Goal: Task Accomplishment & Management: Manage account settings

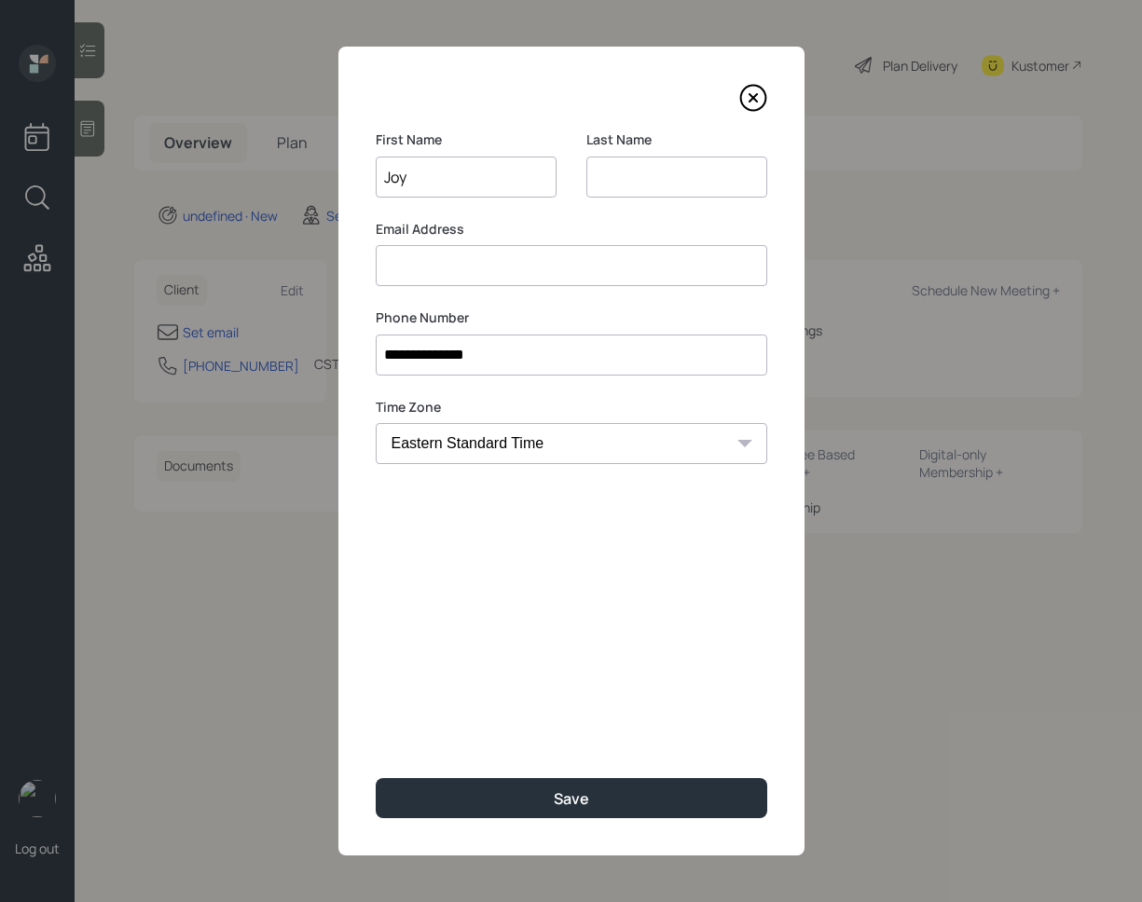
select select "America/[GEOGRAPHIC_DATA]"
type input "Joy"
type input "M"
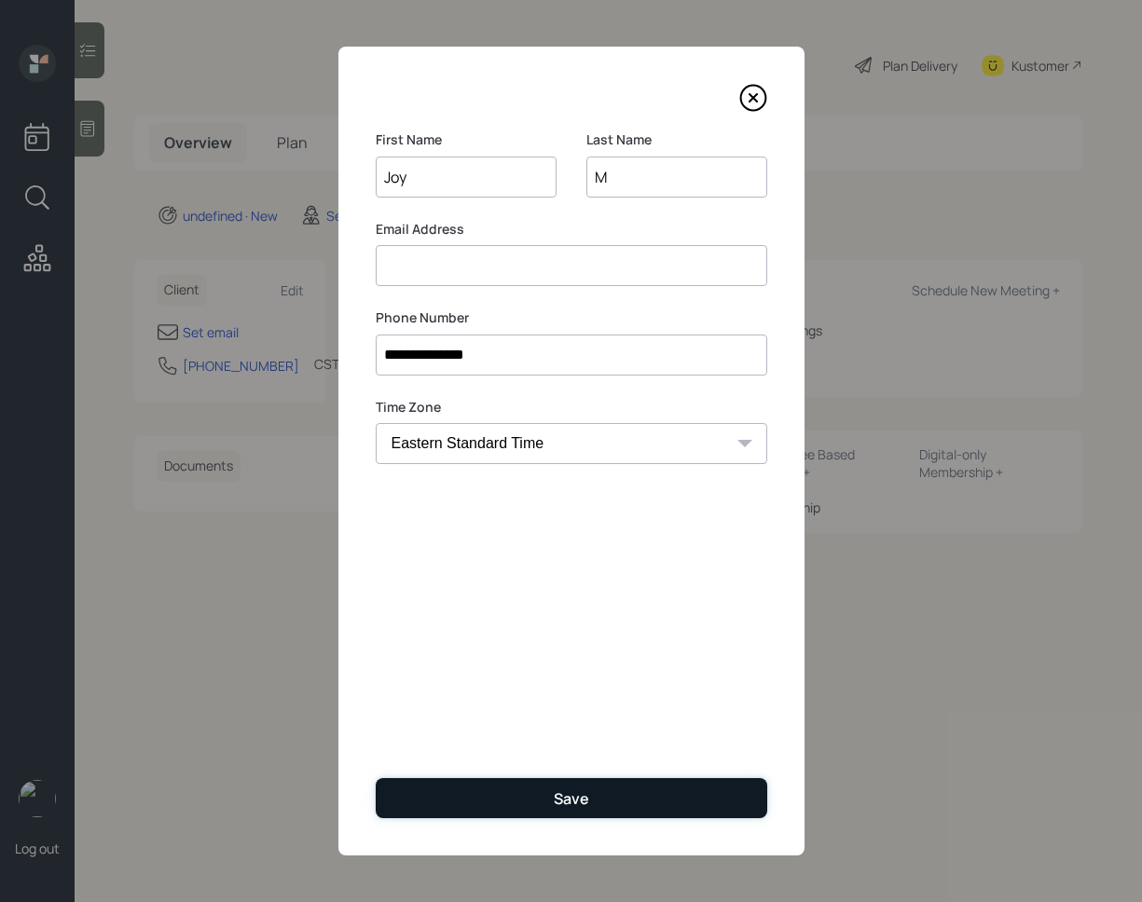
click at [528, 806] on button "Save" at bounding box center [571, 798] width 391 height 40
